Goal: Task Accomplishment & Management: Use online tool/utility

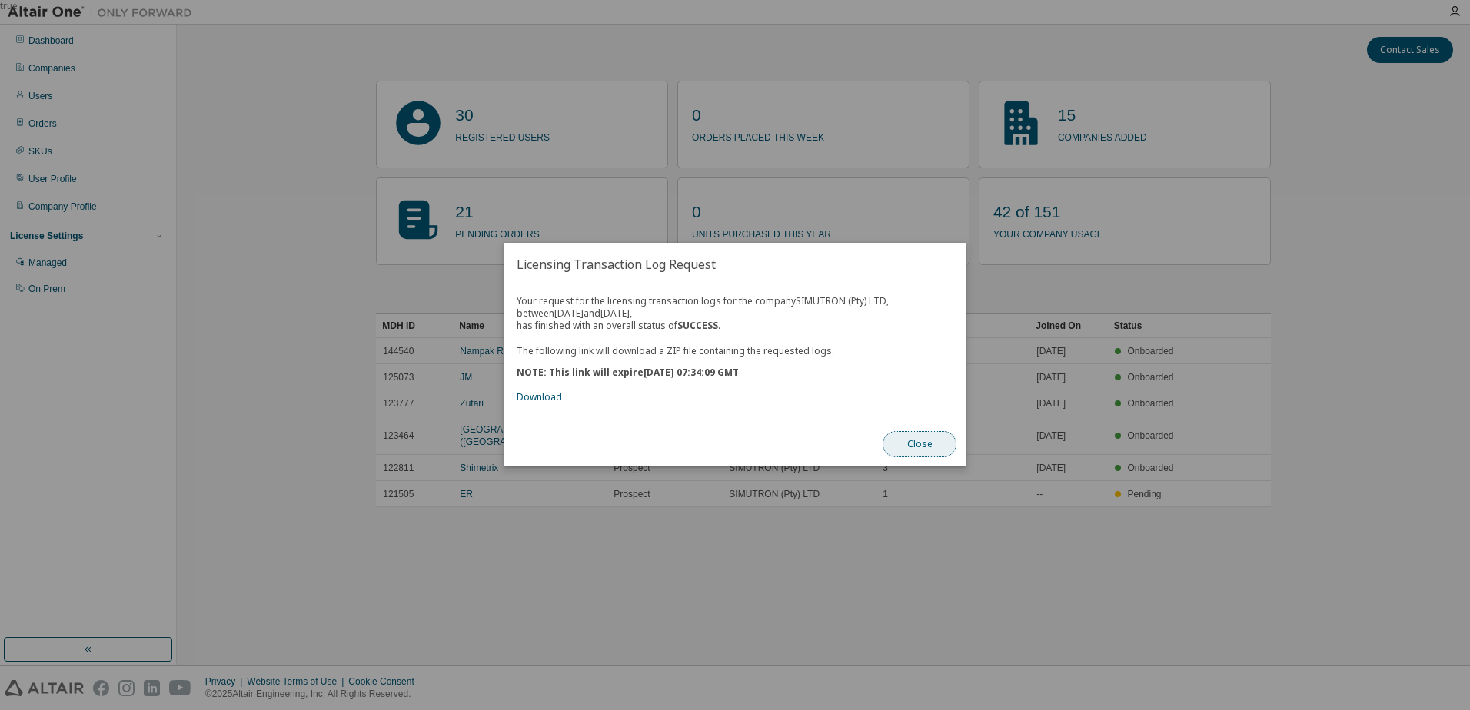
click at [925, 450] on button "Close" at bounding box center [920, 445] width 74 height 26
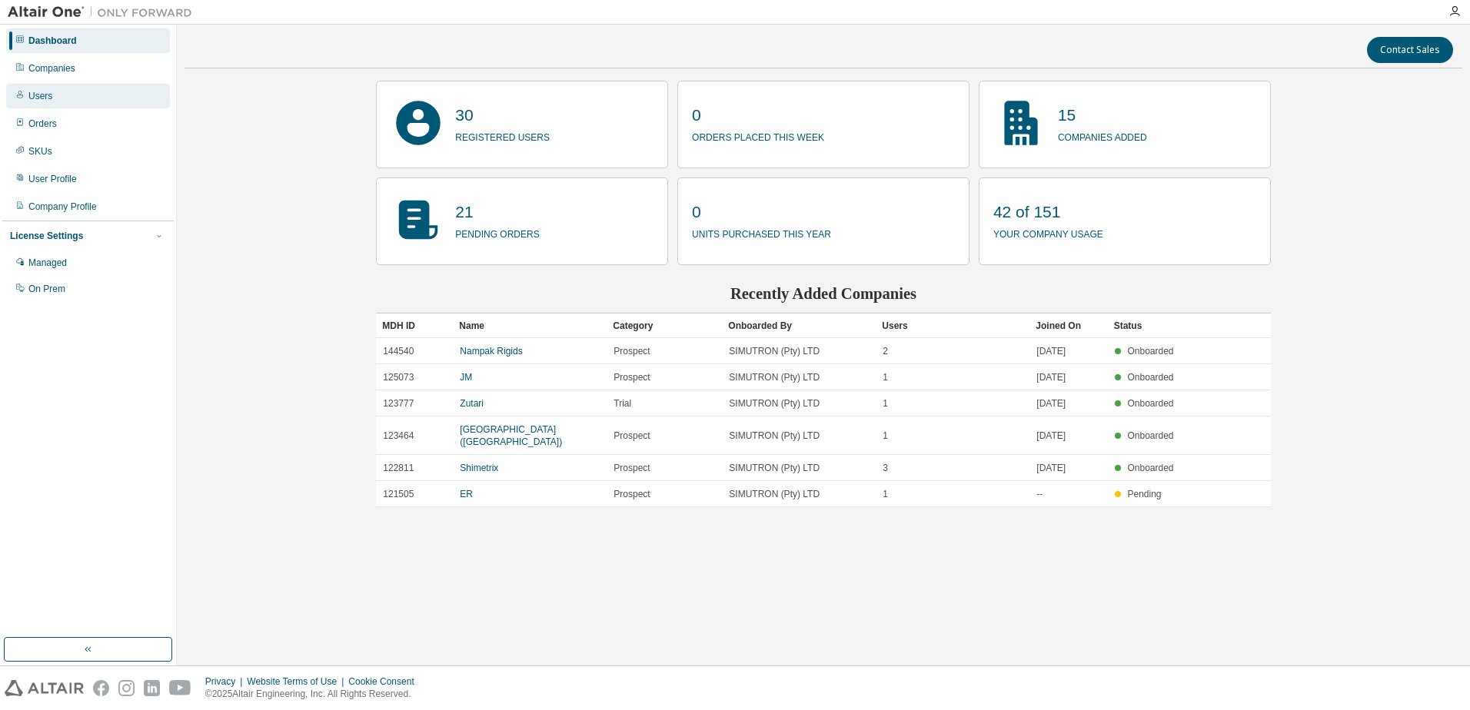
click at [75, 93] on div "Users" at bounding box center [88, 96] width 164 height 25
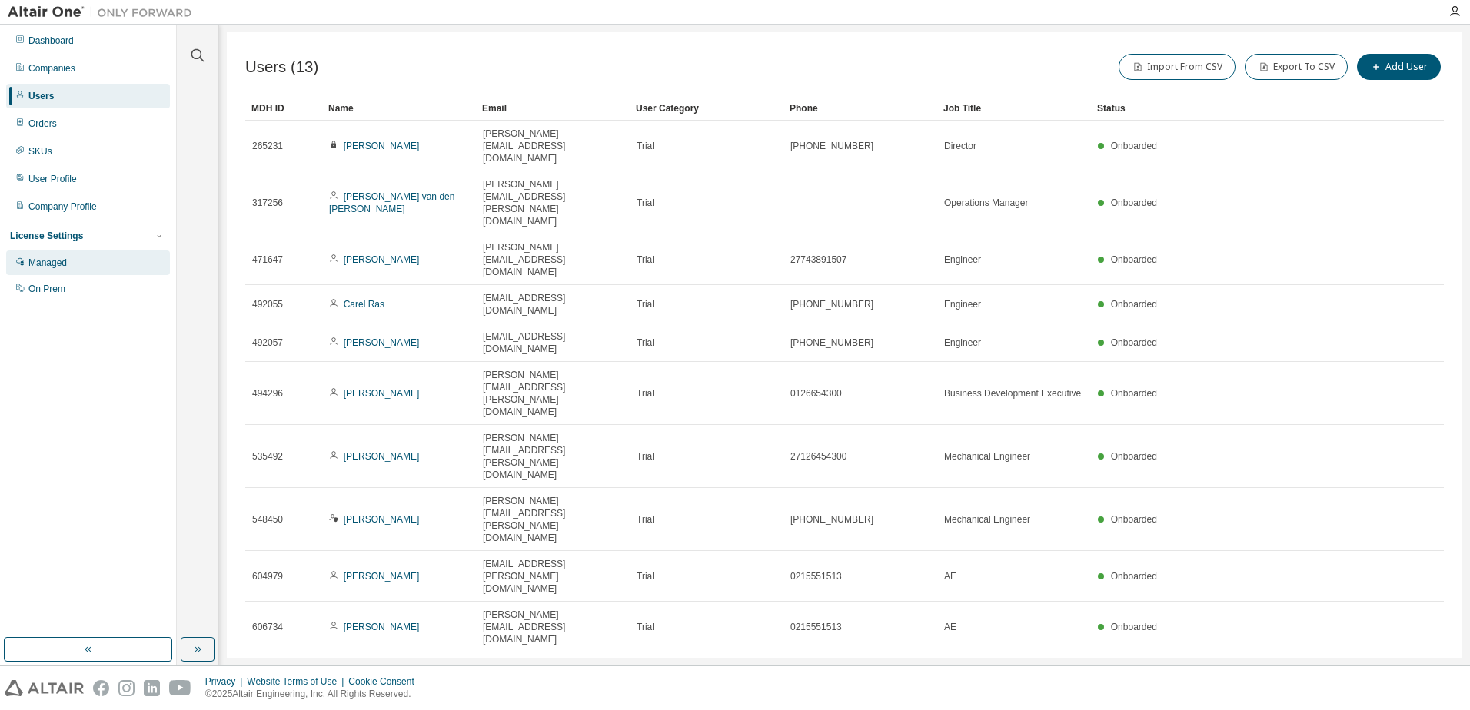
click at [81, 261] on div "Managed" at bounding box center [88, 263] width 164 height 25
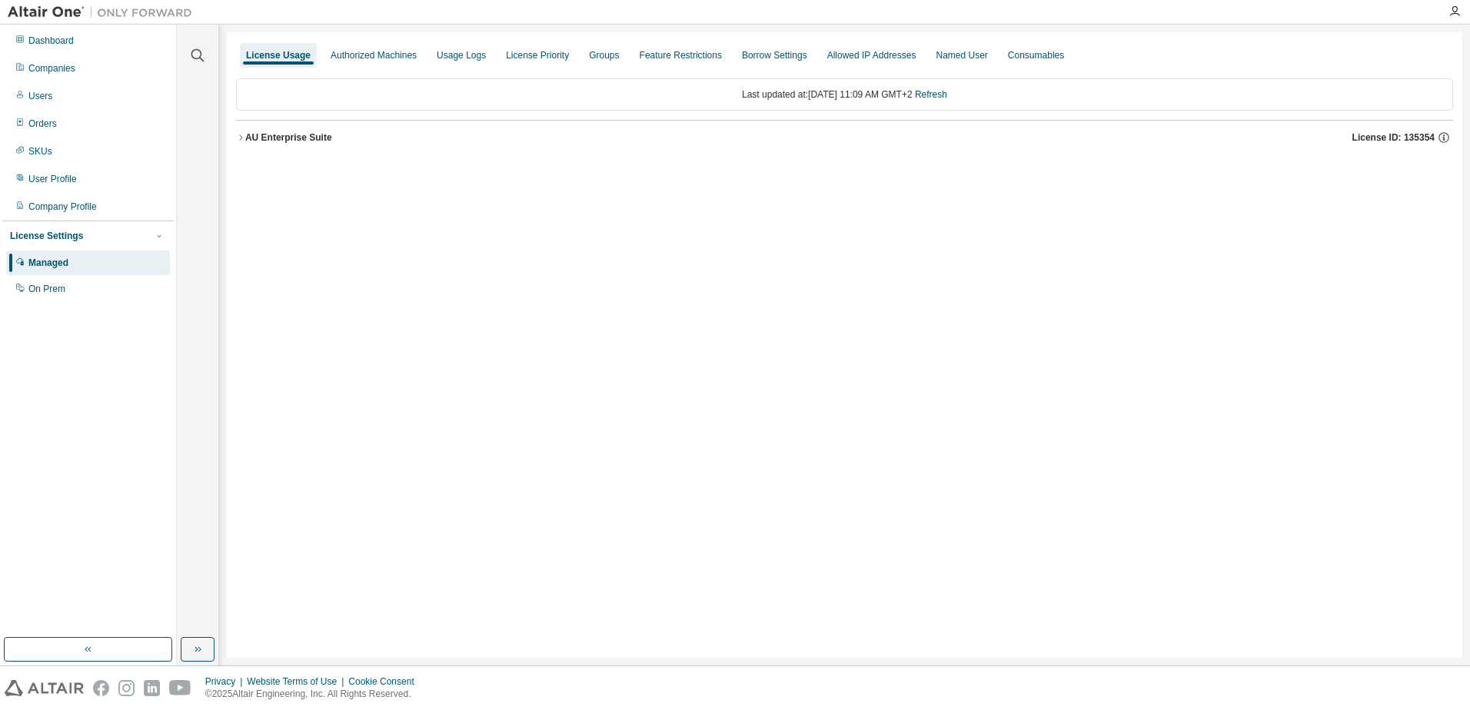
click at [241, 138] on icon "button" at bounding box center [240, 137] width 9 height 9
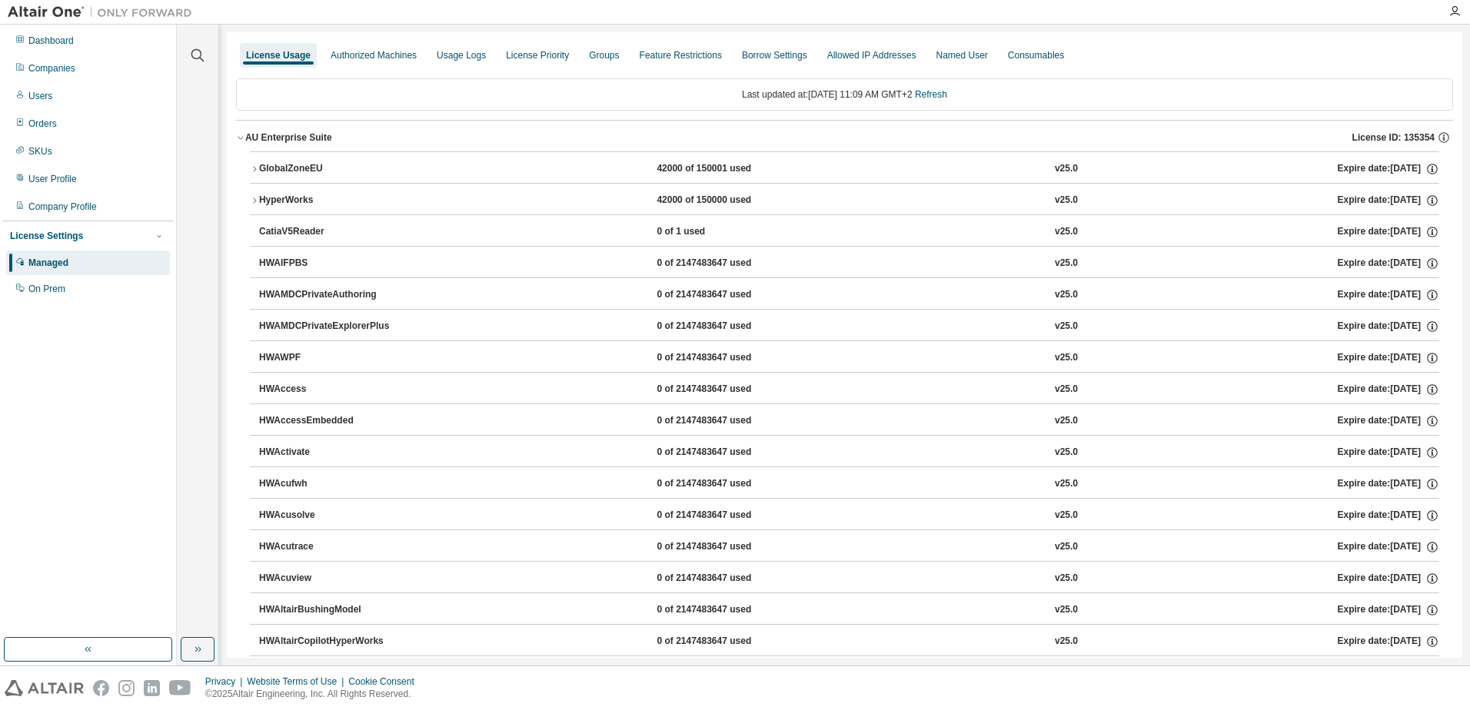
click at [257, 197] on icon "button" at bounding box center [254, 200] width 9 height 9
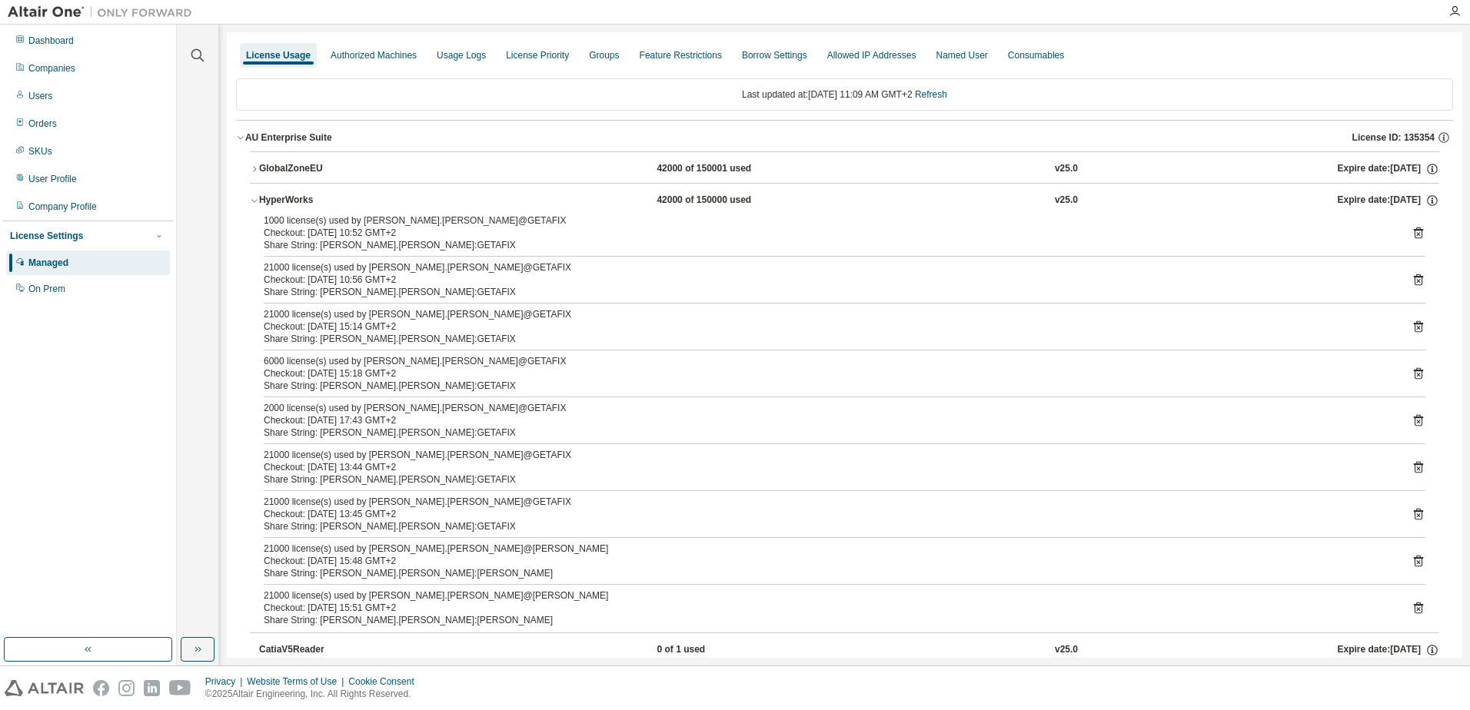
click at [121, 474] on div "Dashboard Companies Users Orders SKUs User Profile Company Profile License Sett…" at bounding box center [87, 331] width 171 height 609
click at [69, 63] on div "Companies" at bounding box center [51, 68] width 47 height 12
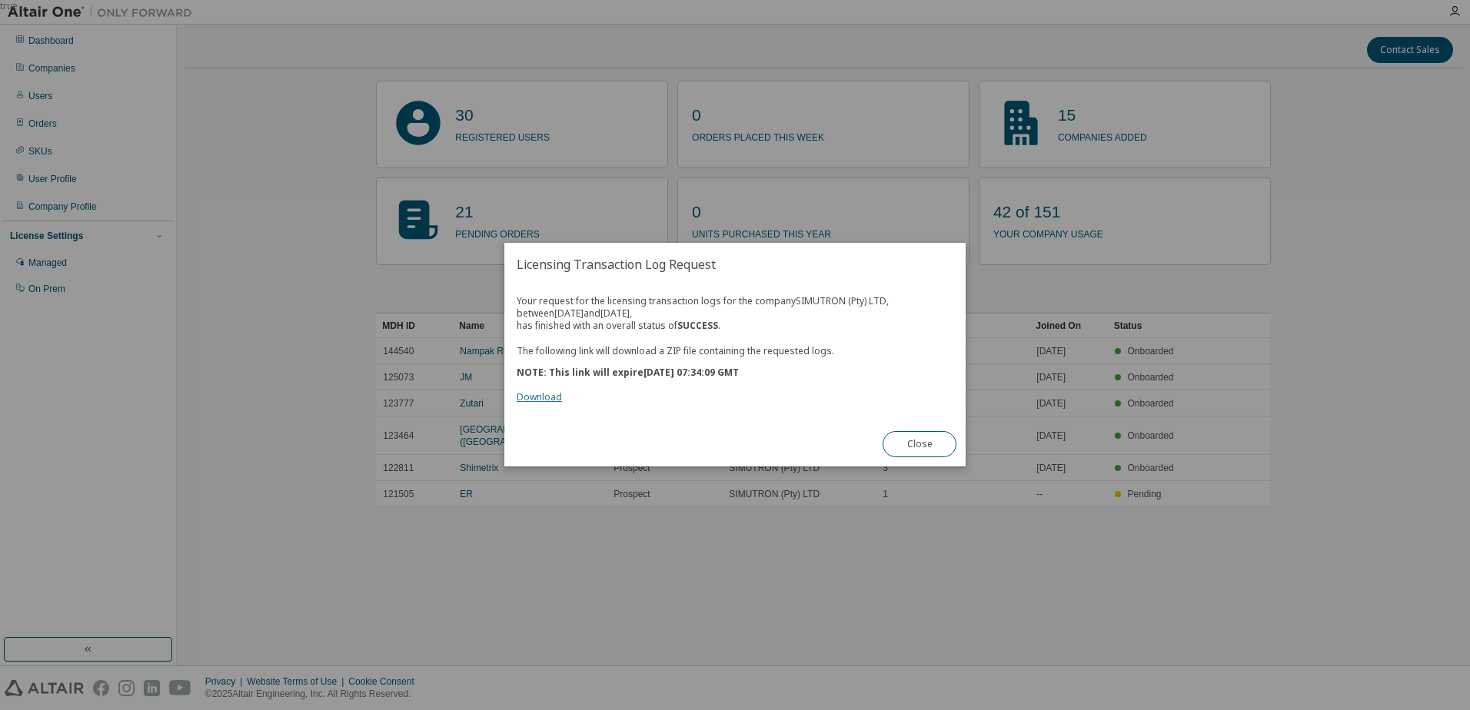
click at [541, 401] on link "Download" at bounding box center [539, 397] width 45 height 13
click at [914, 444] on button "Close" at bounding box center [920, 445] width 74 height 26
